Goal: Task Accomplishment & Management: Complete application form

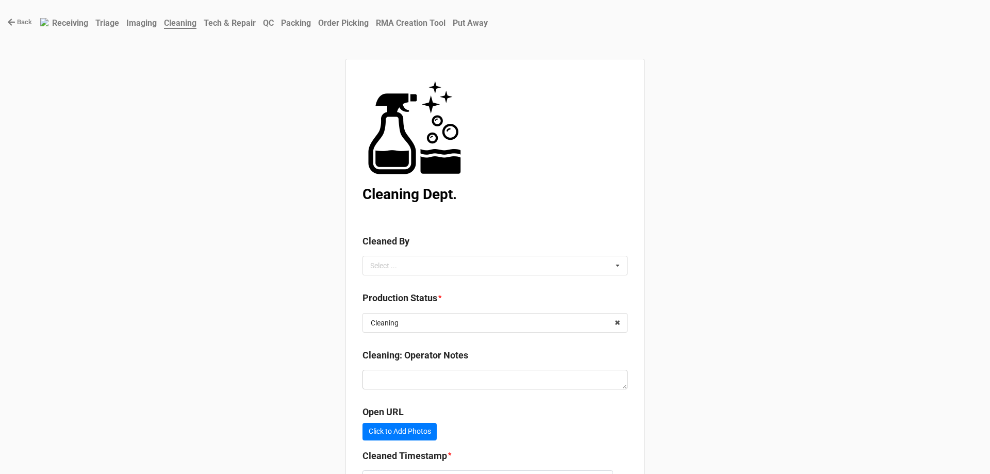
scroll to position [92, 0]
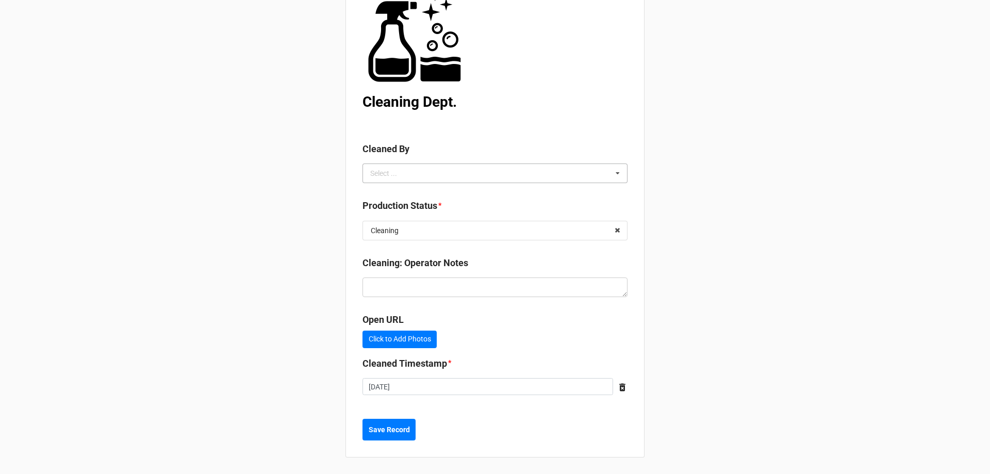
click at [613, 174] on icon at bounding box center [617, 173] width 15 height 19
click at [467, 211] on div "[PERSON_NAME]" at bounding box center [495, 211] width 264 height 19
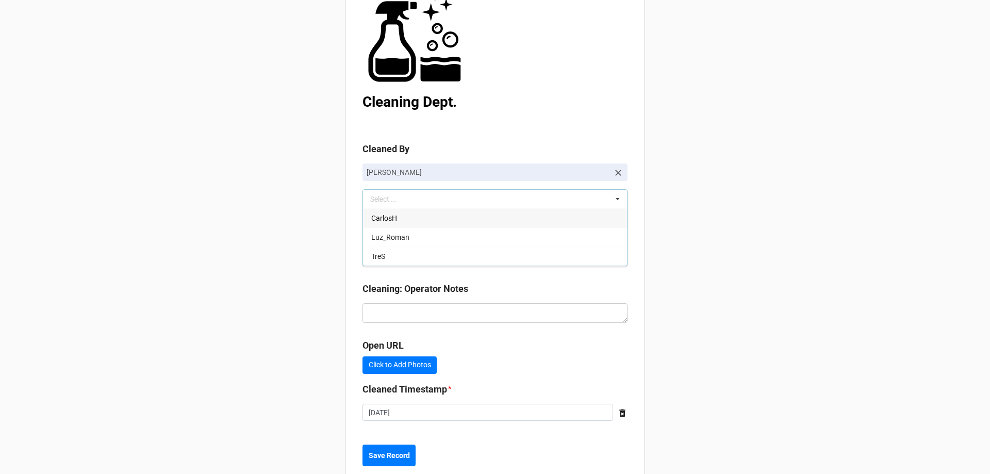
click at [833, 195] on div "Back Receiving Triage Imaging Cleaning Tech & Repair QC Packing Order Picking R…" at bounding box center [495, 204] width 990 height 592
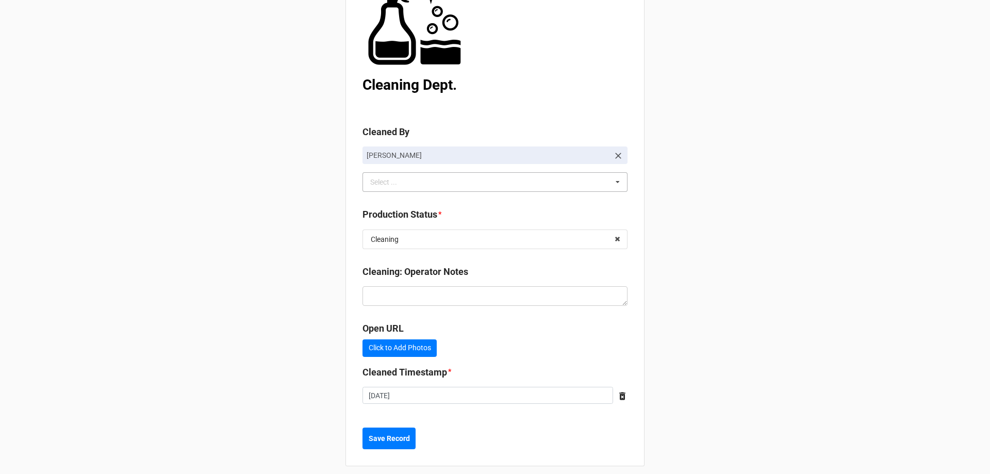
scroll to position [118, 0]
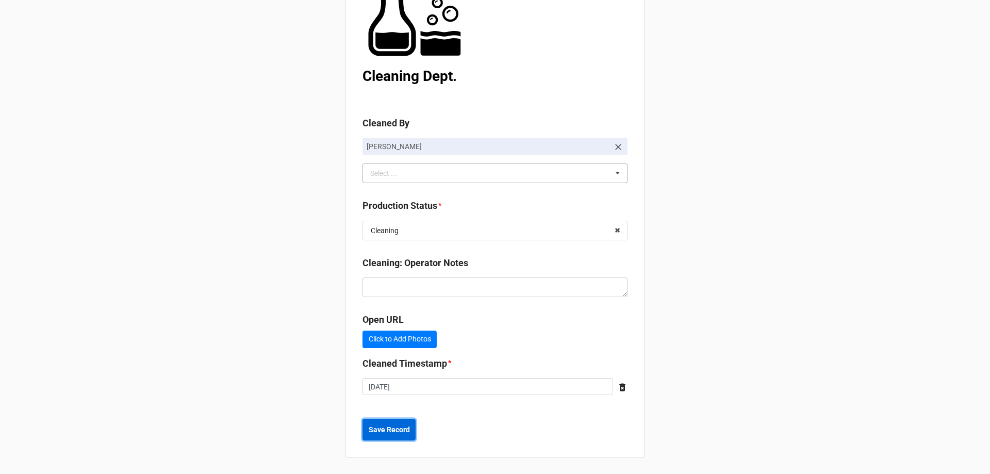
click at [402, 432] on b "Save Record" at bounding box center [389, 429] width 41 height 11
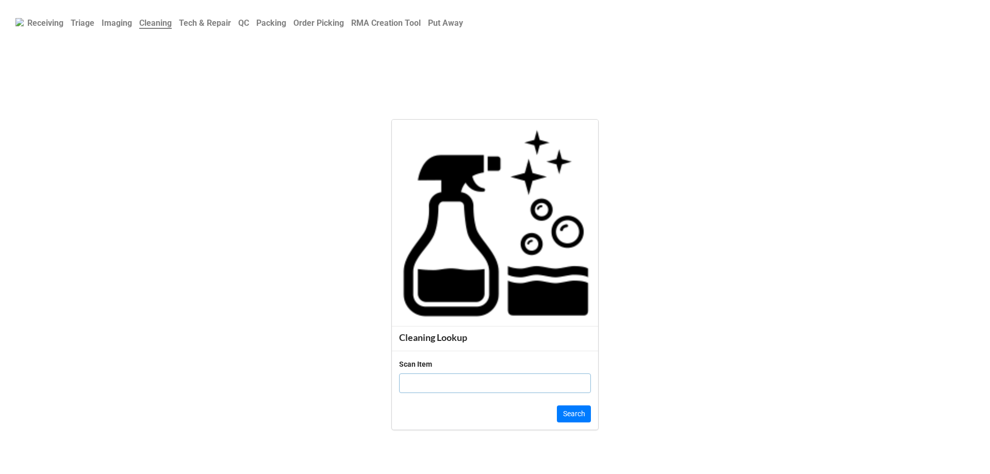
click at [517, 387] on input "text" at bounding box center [495, 383] width 192 height 20
click button "Search" at bounding box center [574, 414] width 34 height 18
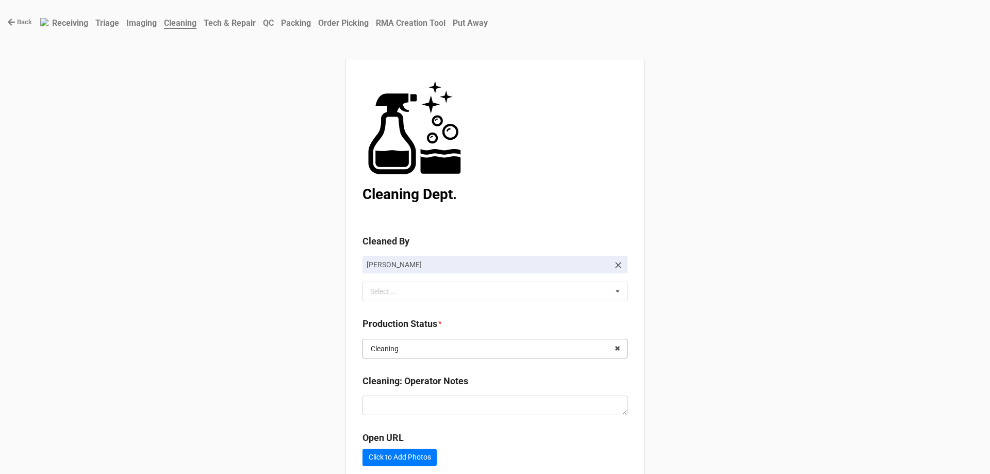
drag, startPoint x: 584, startPoint y: 353, endPoint x: 581, endPoint y: 347, distance: 6.5
click at [585, 351] on input "text" at bounding box center [496, 348] width 264 height 19
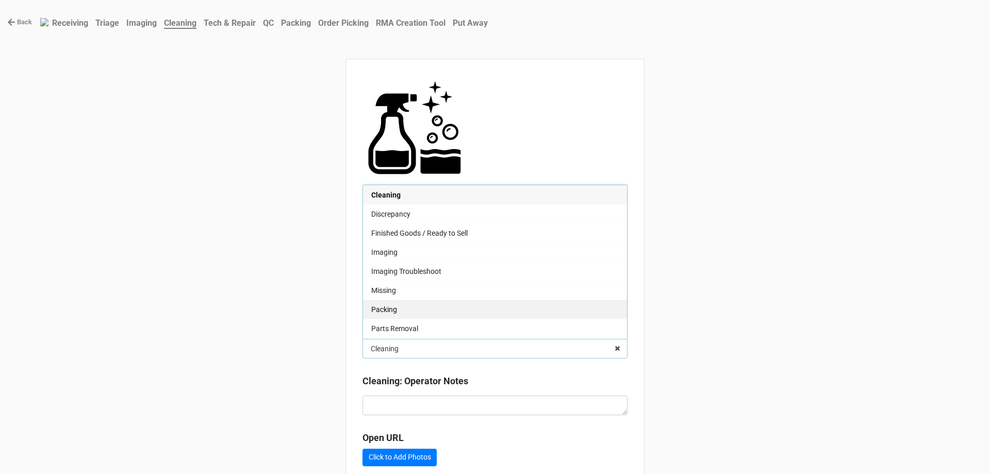
click at [450, 302] on div "Packing" at bounding box center [495, 309] width 264 height 19
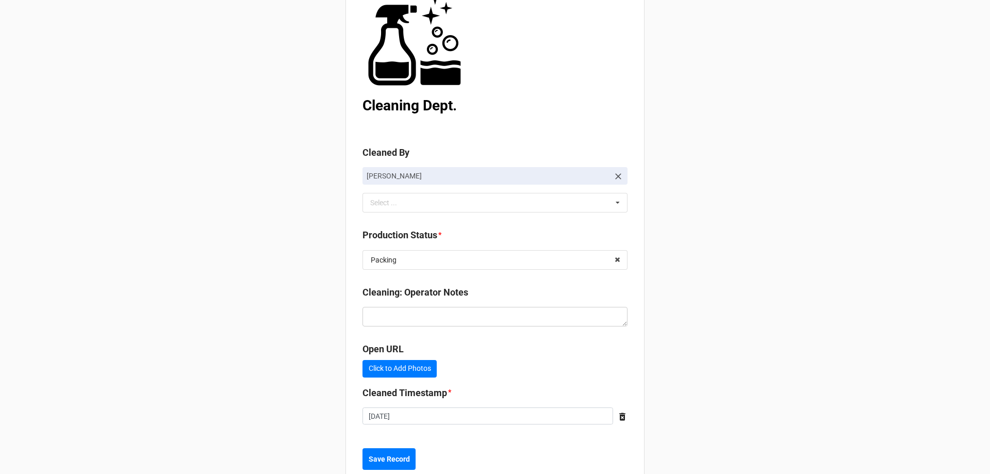
scroll to position [118, 0]
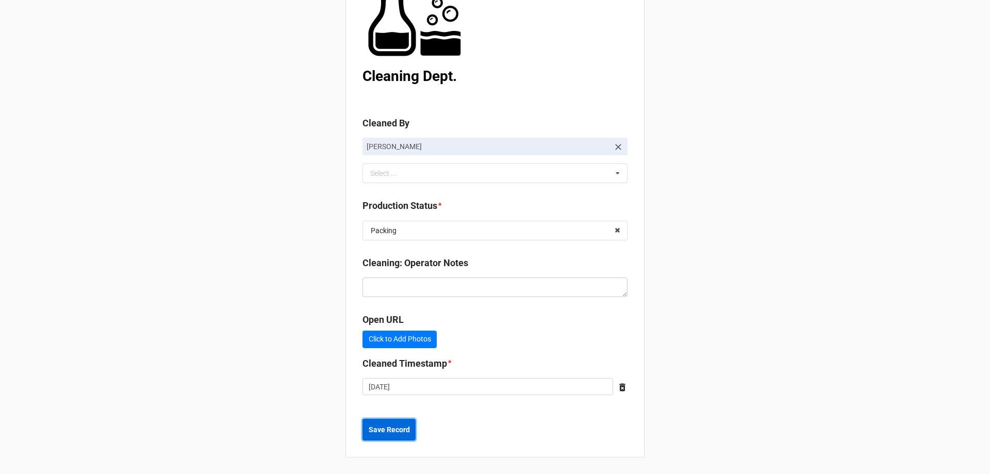
click at [395, 435] on b "Save Record" at bounding box center [389, 429] width 41 height 11
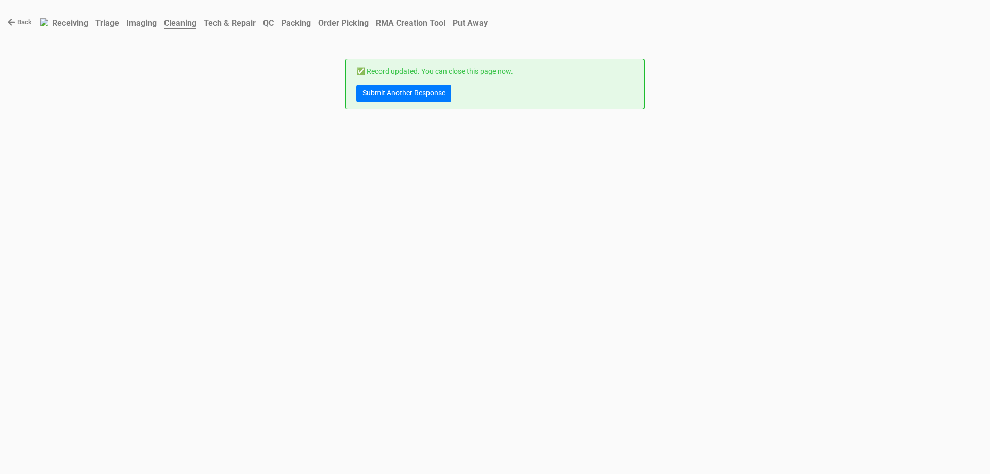
scroll to position [0, 0]
